Goal: Task Accomplishment & Management: Complete application form

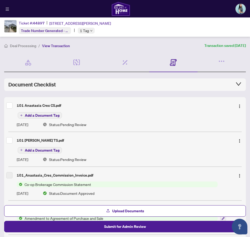
click at [8, 9] on icon "menu" at bounding box center [7, 9] width 4 height 4
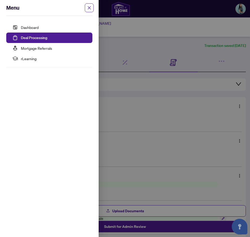
click at [40, 35] on link "Deal Processing" at bounding box center [34, 37] width 26 height 5
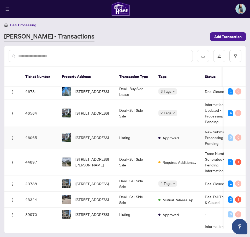
scroll to position [104, 0]
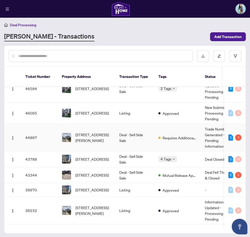
click at [88, 136] on span "[STREET_ADDRESS][PERSON_NAME]" at bounding box center [92, 137] width 35 height 11
click at [13, 135] on button "button" at bounding box center [13, 138] width 8 height 8
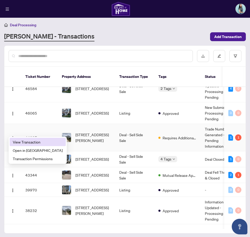
click at [24, 142] on span "View Transaction" at bounding box center [38, 142] width 50 height 6
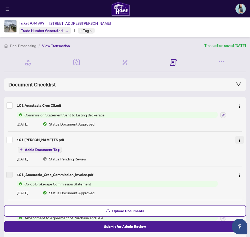
click at [237, 138] on img "button" at bounding box center [239, 140] width 4 height 4
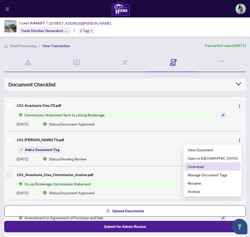
click at [214, 166] on span "Download" at bounding box center [213, 167] width 50 height 6
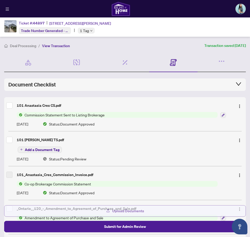
click at [117, 213] on span "Upload Documents" at bounding box center [128, 211] width 32 height 8
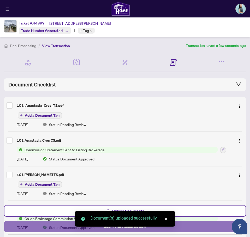
click at [191, 227] on button "Submit for Admin Review" at bounding box center [125, 226] width 242 height 11
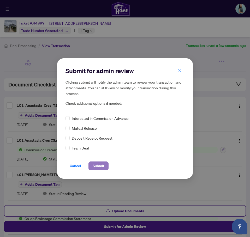
click at [100, 169] on span "Submit" at bounding box center [99, 166] width 12 height 8
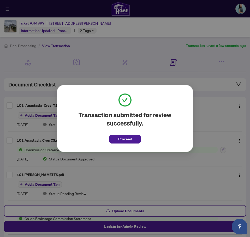
drag, startPoint x: 130, startPoint y: 137, endPoint x: 98, endPoint y: 143, distance: 32.4
click at [130, 137] on span "Proceed" at bounding box center [125, 139] width 14 height 8
